Goal: Navigation & Orientation: Find specific page/section

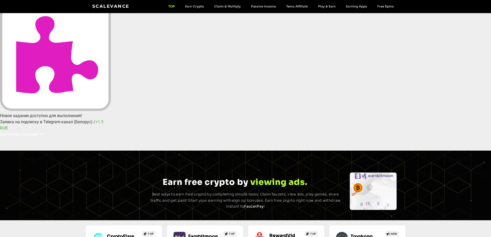
click at [361, 234] on link "Tronkong" at bounding box center [362, 236] width 22 height 5
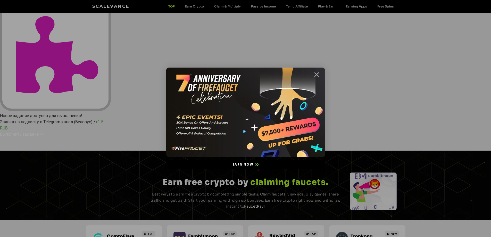
click at [318, 75] on icon "Close" at bounding box center [317, 74] width 6 height 6
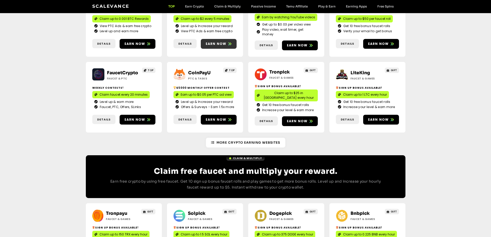
scroll to position [103, 0]
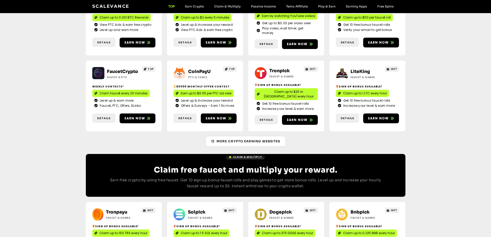
click at [354, 69] on link "LiteKing" at bounding box center [361, 71] width 20 height 5
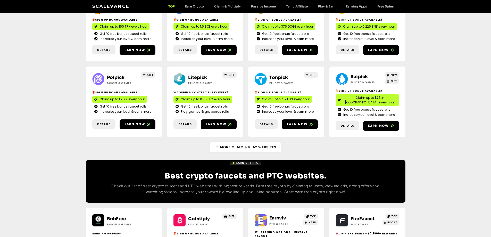
scroll to position [310, 0]
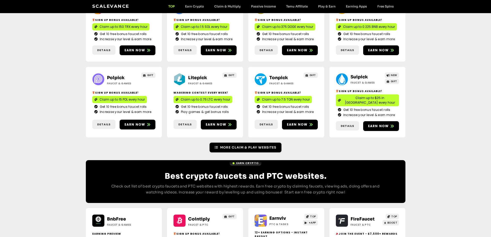
click at [253, 145] on span "More Claim & Play Websites" at bounding box center [248, 147] width 56 height 5
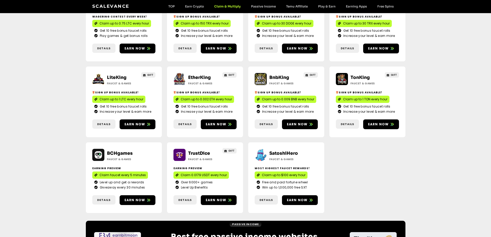
scroll to position [258, 0]
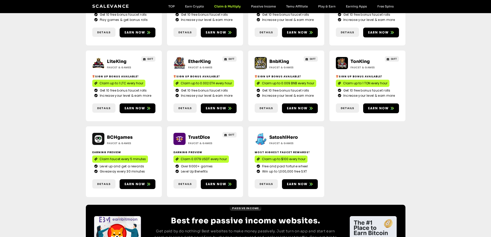
click at [205, 135] on link "TrustDice" at bounding box center [199, 137] width 22 height 5
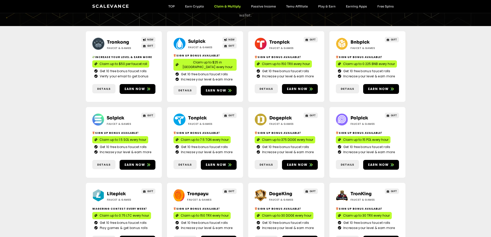
scroll to position [0, 0]
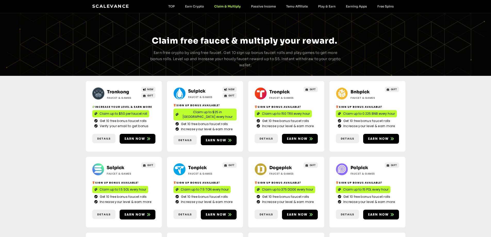
click at [360, 90] on link "Bnbpick" at bounding box center [360, 91] width 19 height 5
click at [197, 90] on link "Suipick" at bounding box center [196, 90] width 17 height 5
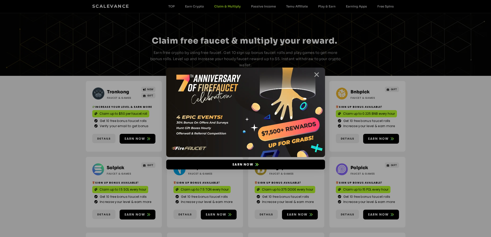
click at [314, 74] on icon "Close" at bounding box center [317, 74] width 6 height 6
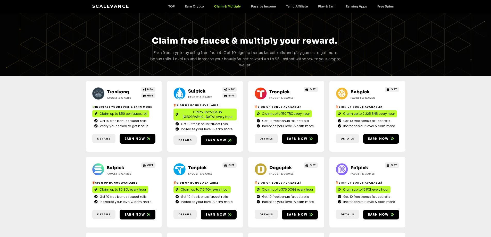
click at [110, 165] on link "Solpick" at bounding box center [116, 167] width 18 height 5
click at [277, 165] on link "Dogepick" at bounding box center [281, 167] width 22 height 5
click at [361, 165] on link "Polpick" at bounding box center [360, 167] width 18 height 5
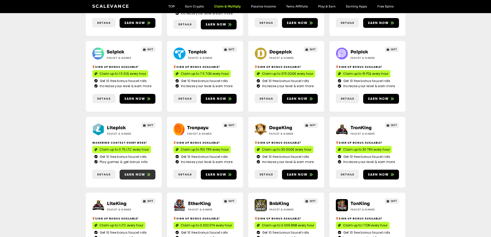
scroll to position [129, 0]
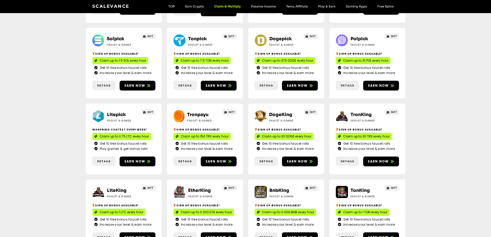
click at [113, 112] on link "Litepick" at bounding box center [116, 114] width 19 height 5
click at [116, 112] on link "Litepick" at bounding box center [116, 114] width 19 height 5
click at [277, 112] on link "DogeKing" at bounding box center [280, 114] width 23 height 5
click at [193, 188] on link "EtherKing" at bounding box center [199, 190] width 23 height 5
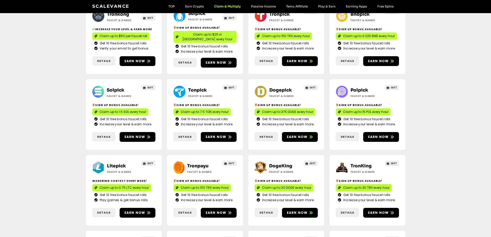
scroll to position [77, 0]
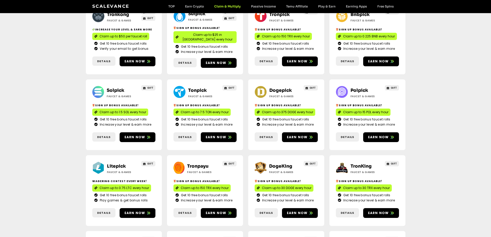
click at [355, 88] on link "Polpick" at bounding box center [360, 90] width 18 height 5
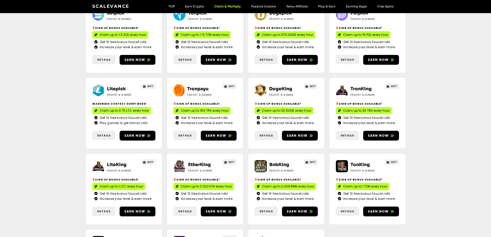
click at [275, 162] on link "BnbKing" at bounding box center [280, 164] width 20 height 5
click at [362, 162] on link "TonKing" at bounding box center [360, 164] width 19 height 5
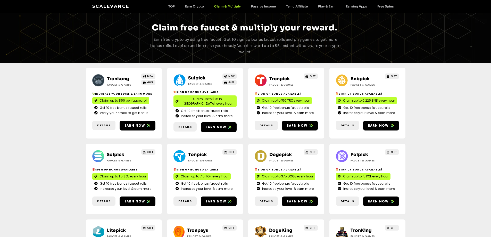
scroll to position [26, 0]
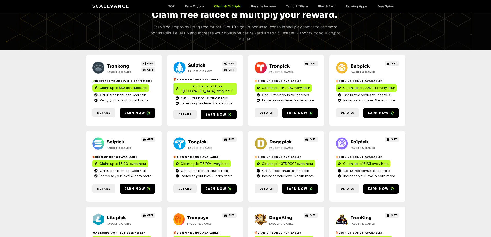
click at [197, 139] on link "Tonpick" at bounding box center [197, 141] width 19 height 5
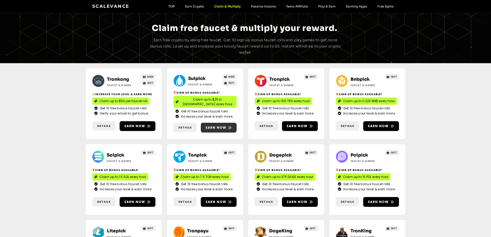
scroll to position [0, 0]
